Goal: Transaction & Acquisition: Purchase product/service

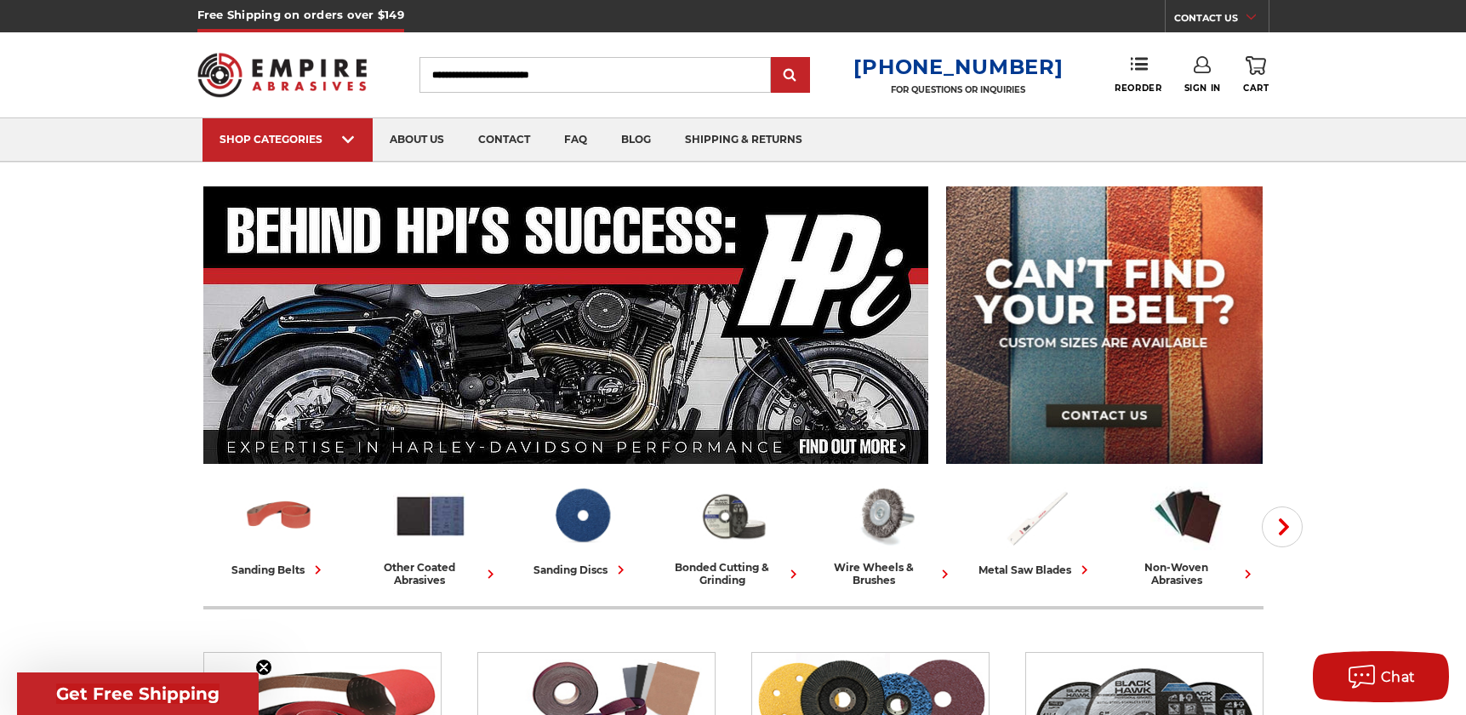
click at [457, 71] on input "Search" at bounding box center [595, 75] width 351 height 36
type input "*******"
click at [774, 59] on input "submit" at bounding box center [791, 76] width 34 height 34
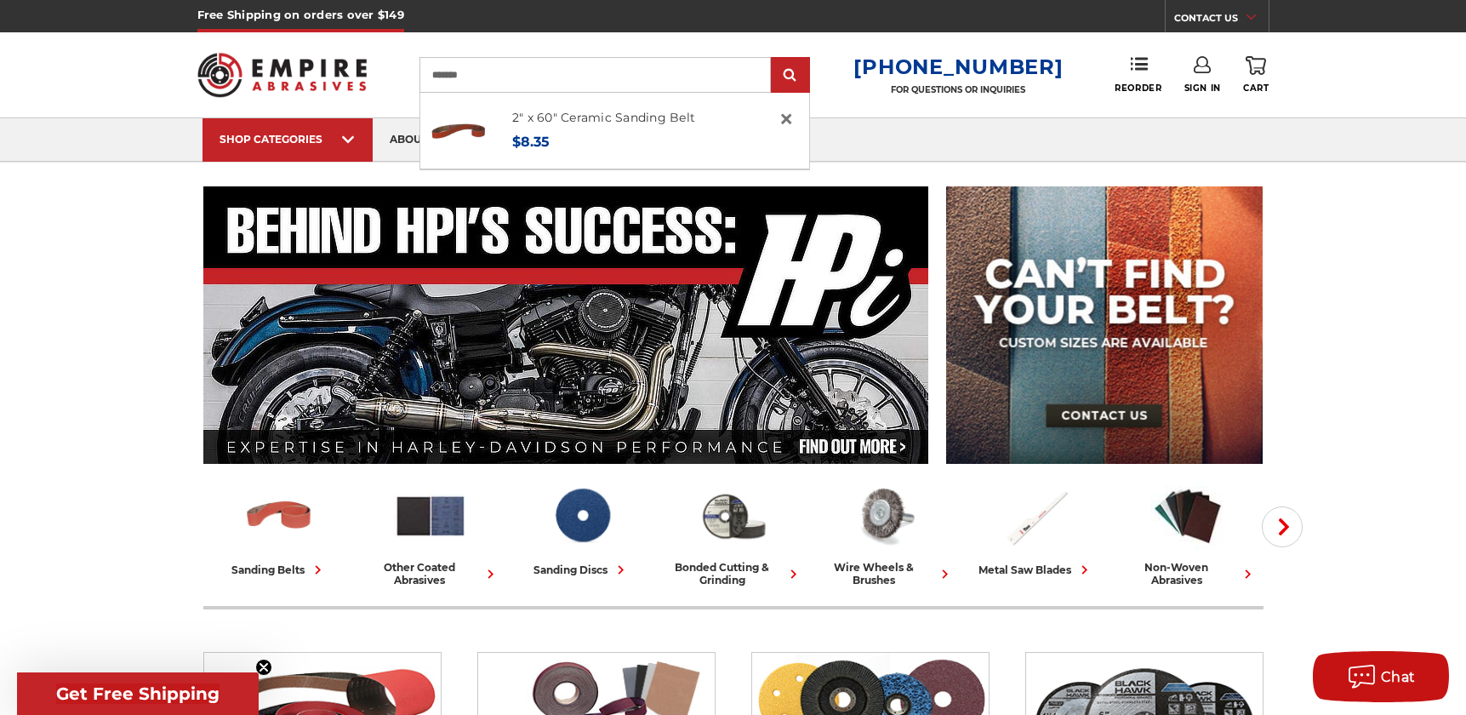
click at [549, 117] on link "2" x 60" Ceramic Sanding Belt" at bounding box center [603, 117] width 183 height 15
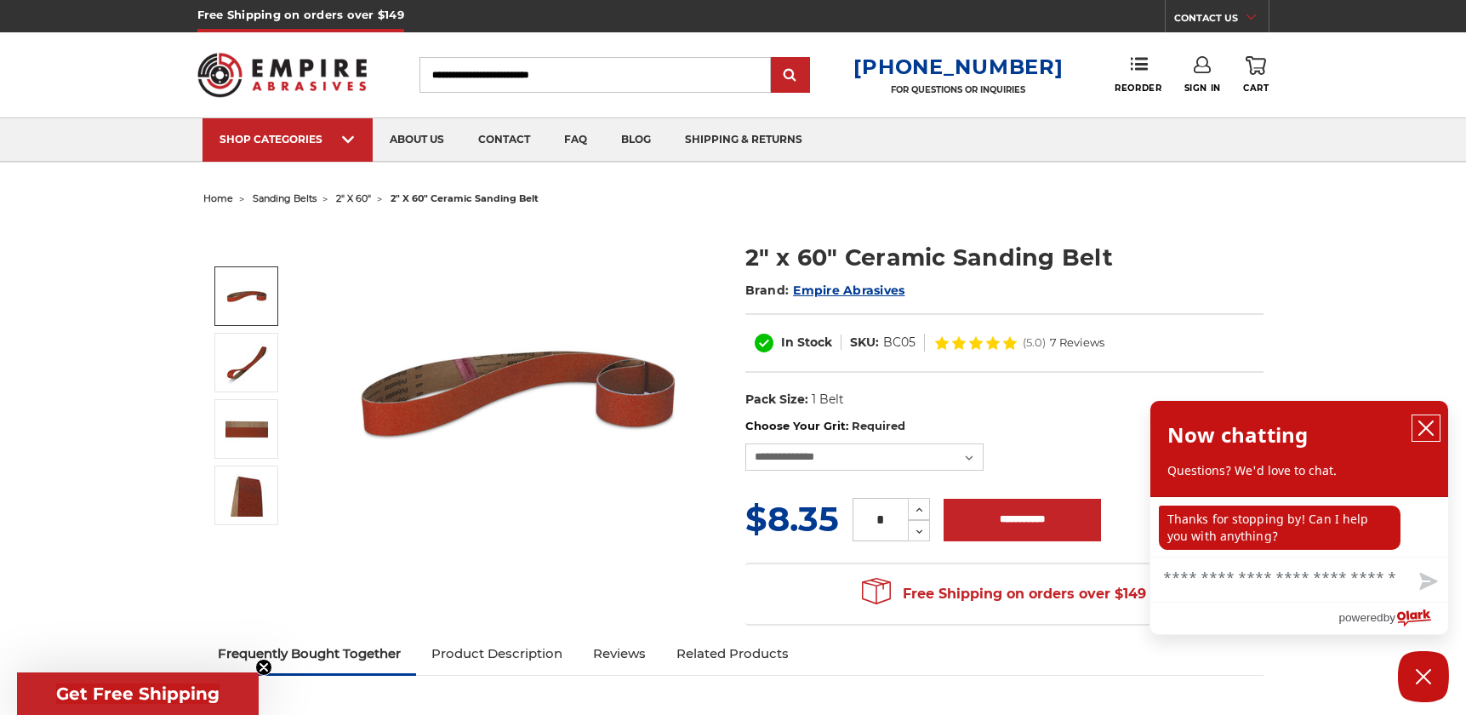
click at [1428, 423] on icon "close chatbox" at bounding box center [1426, 428] width 17 height 17
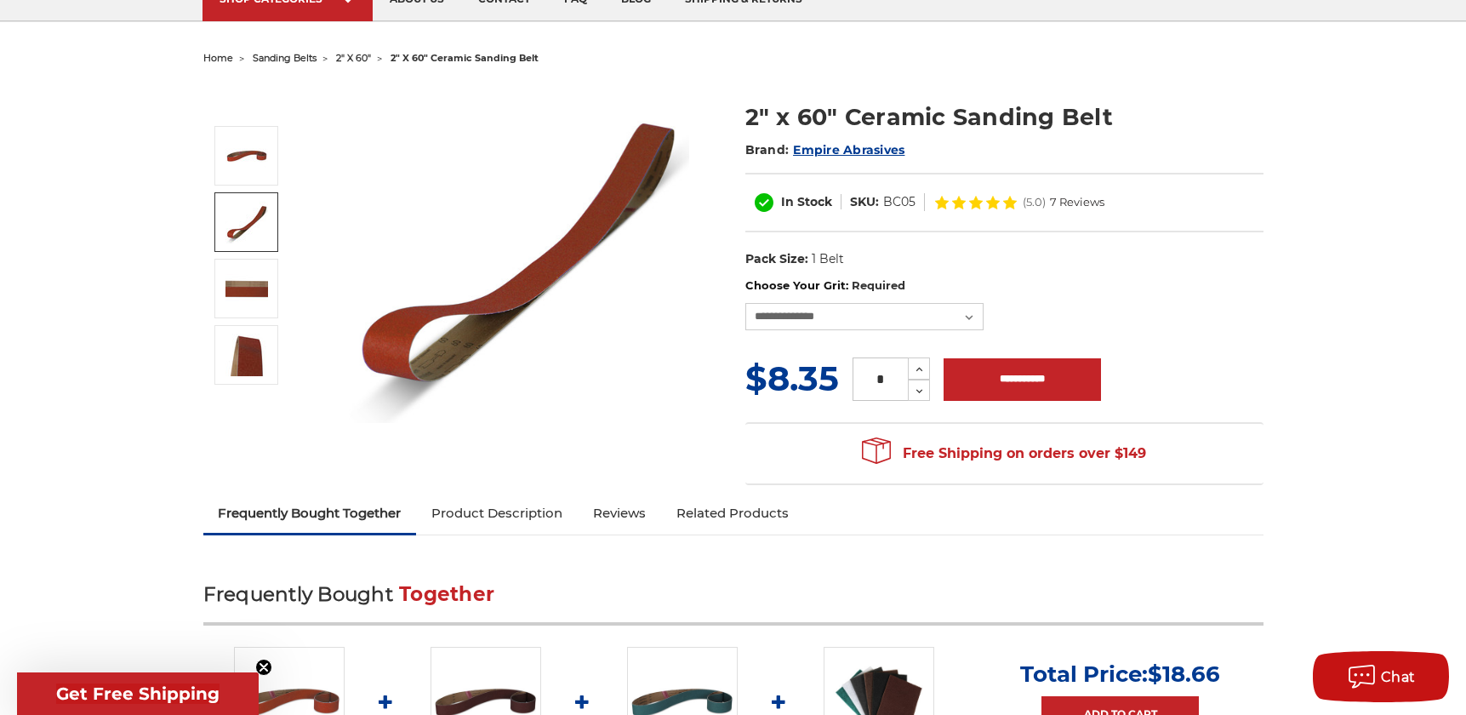
scroll to position [85, 0]
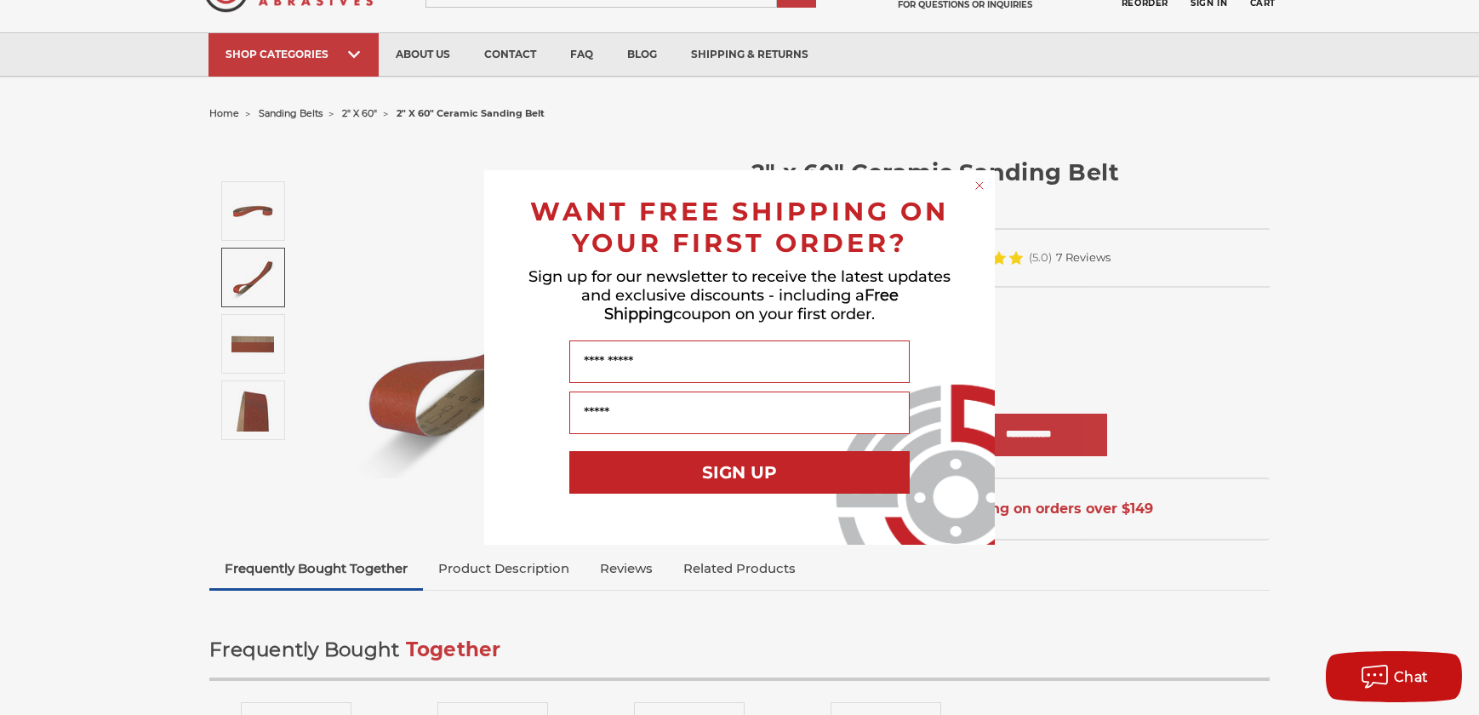
click at [978, 187] on icon "Close dialog" at bounding box center [979, 185] width 7 height 7
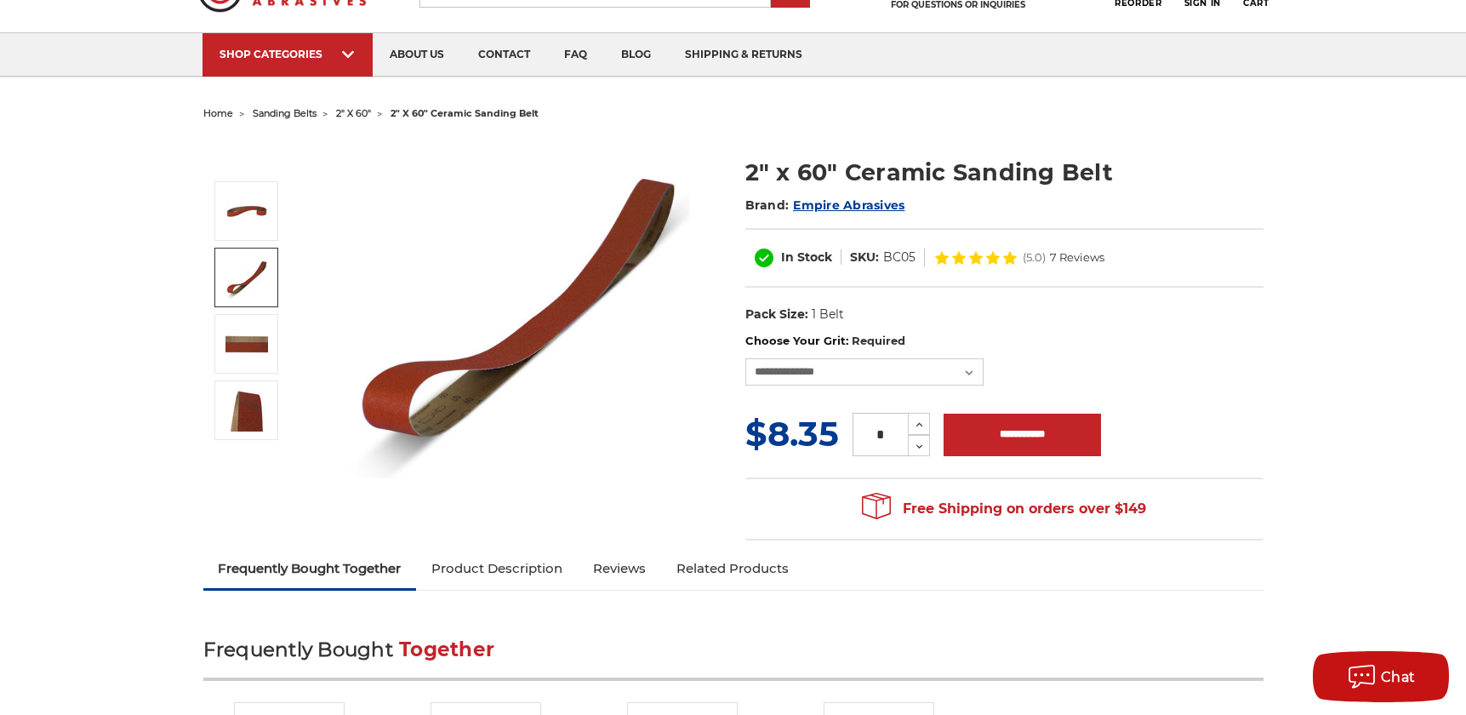
click at [1071, 342] on label "Choose Your Grit: Required" at bounding box center [1004, 341] width 518 height 17
click at [984, 358] on select "**********" at bounding box center [864, 371] width 238 height 27
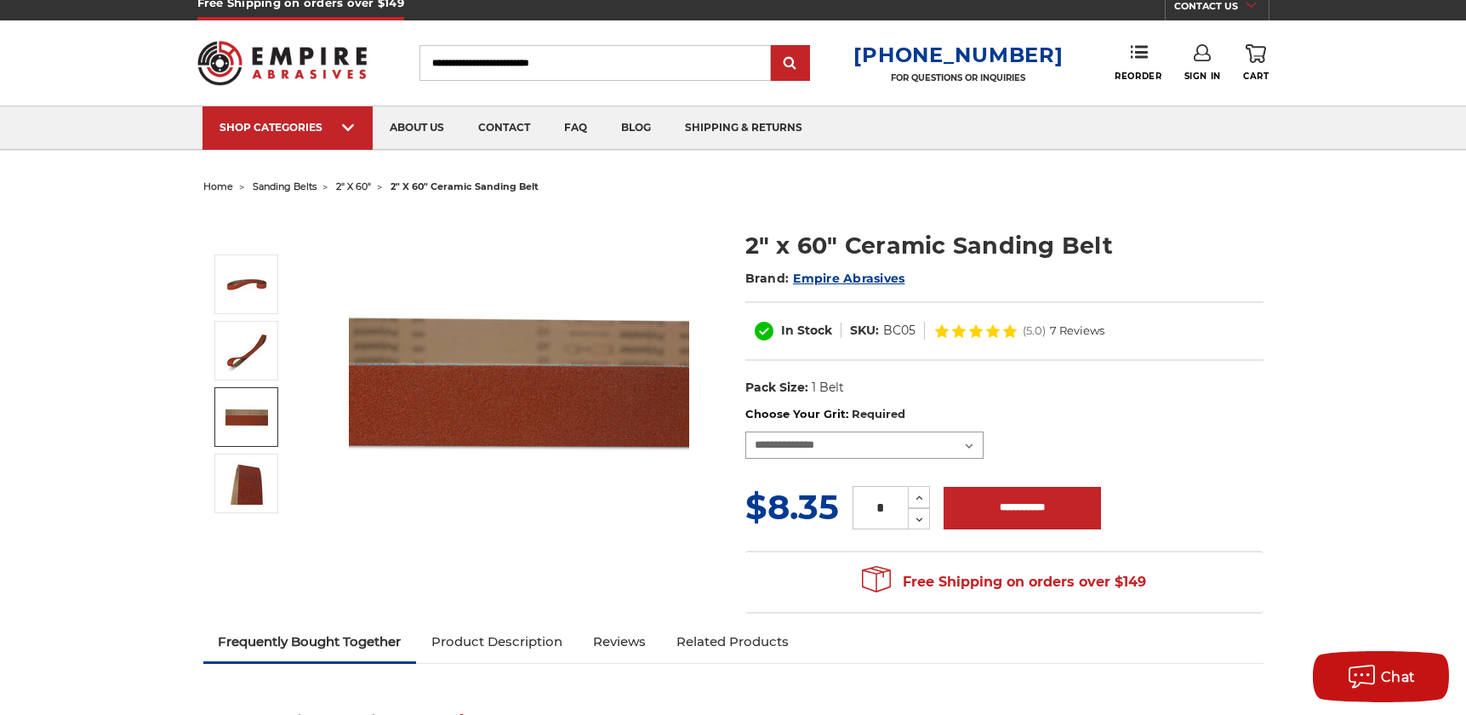
scroll to position [0, 0]
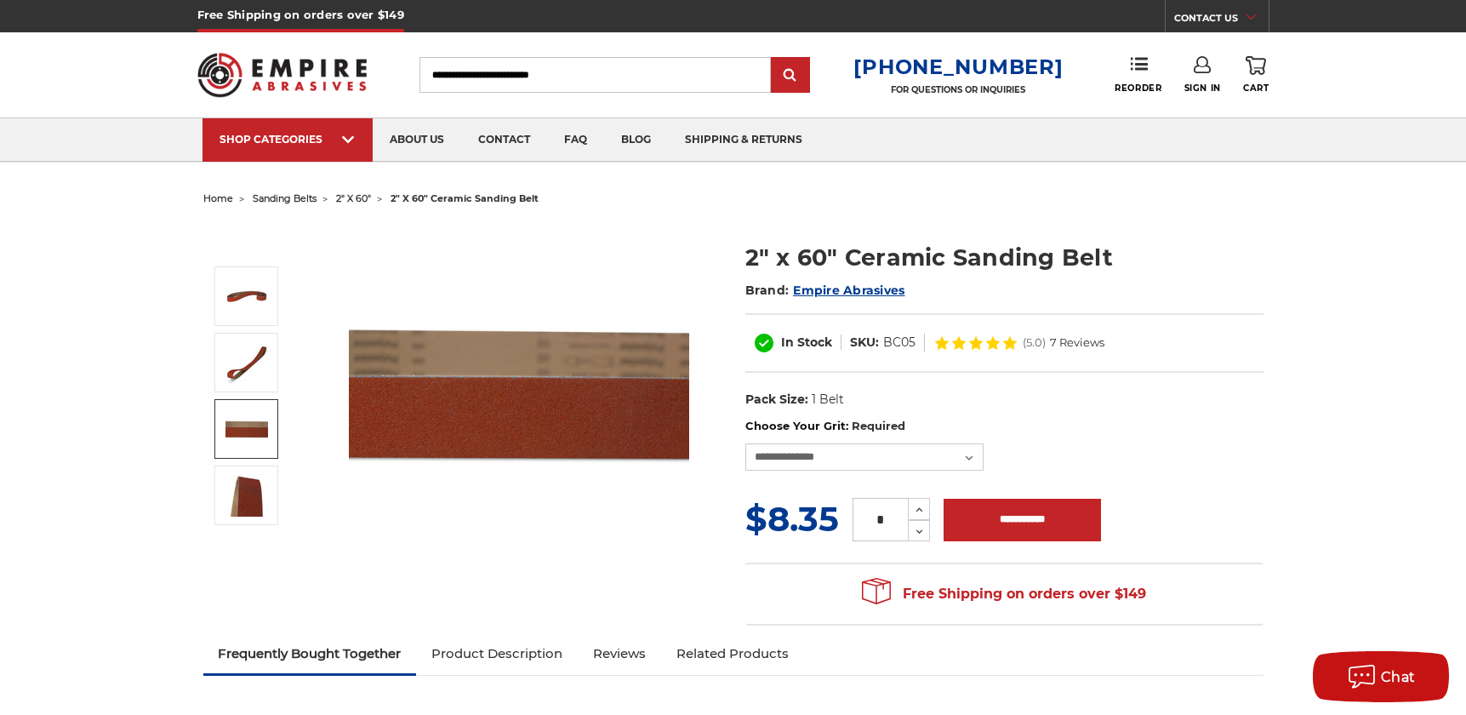
click at [334, 73] on img at bounding box center [282, 75] width 170 height 66
